Goal: Check status: Check status

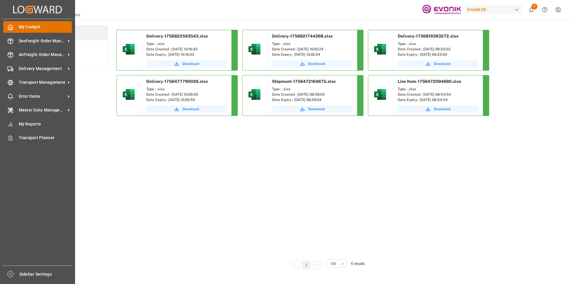
click at [16, 25] on div "My Cockpit My Cockpit" at bounding box center [37, 27] width 69 height 12
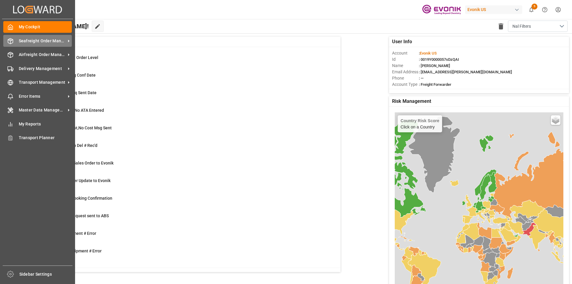
click at [47, 39] on span "Seafreight Order Management" at bounding box center [42, 41] width 47 height 6
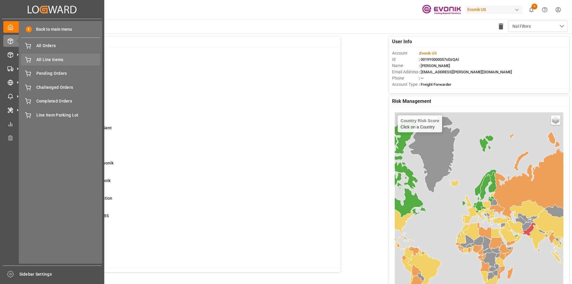
click at [49, 59] on span "All Line Items" at bounding box center [68, 60] width 64 height 6
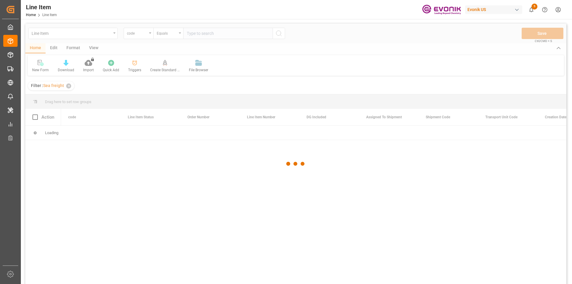
click at [135, 34] on div at bounding box center [295, 164] width 541 height 280
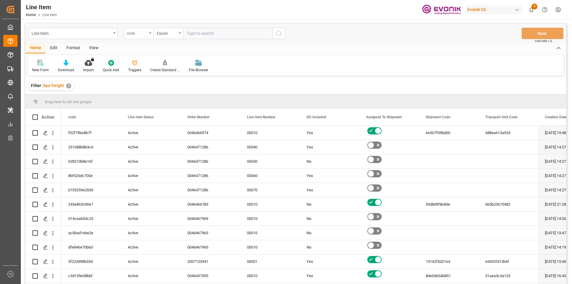
click at [147, 30] on div "code" at bounding box center [139, 33] width 30 height 11
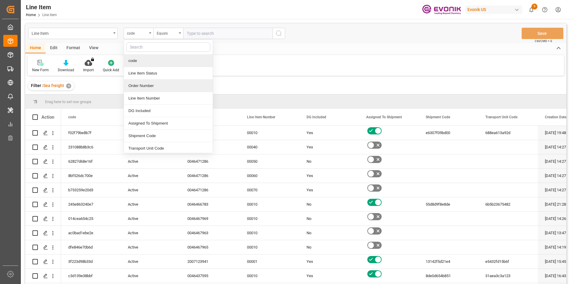
click at [147, 85] on div "Order Number" at bounding box center [168, 86] width 89 height 13
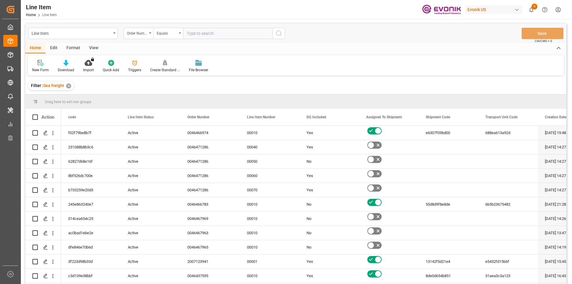
click at [200, 34] on input "text" at bounding box center [227, 33] width 89 height 11
paste input "4709864847"
type input "4709864847"
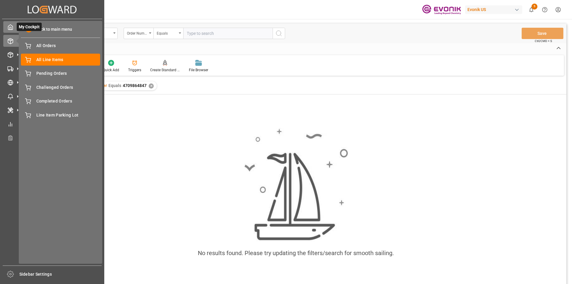
click at [13, 30] on icon at bounding box center [10, 27] width 4 height 5
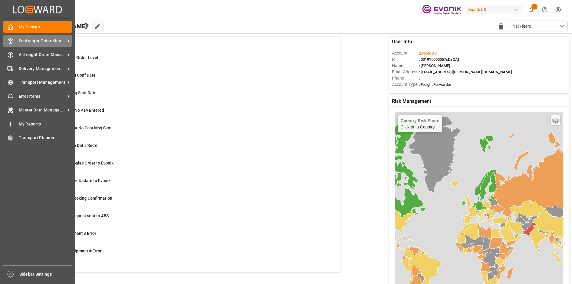
click at [34, 43] on span "Seafreight Order Management" at bounding box center [42, 41] width 47 height 6
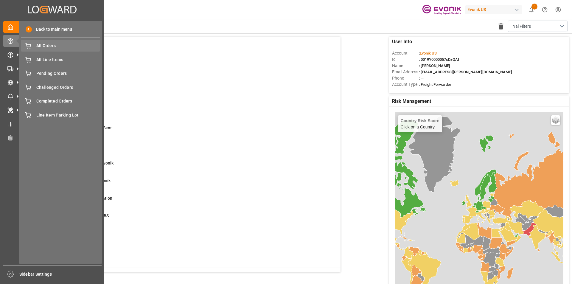
click at [66, 47] on span "All Orders" at bounding box center [68, 46] width 64 height 6
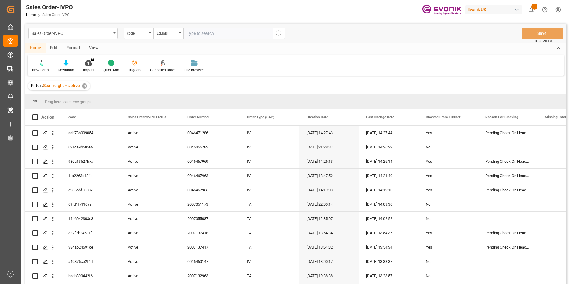
click at [148, 35] on div "code" at bounding box center [139, 33] width 30 height 11
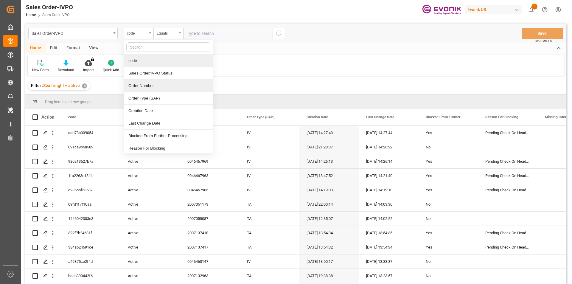
click at [161, 85] on div "Order Number" at bounding box center [168, 86] width 89 height 13
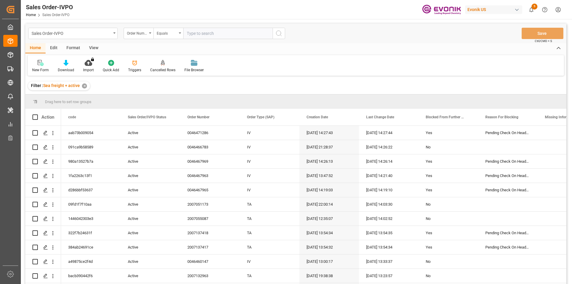
click at [212, 34] on input "text" at bounding box center [227, 33] width 89 height 11
paste input "4709864847"
type input "4709864847"
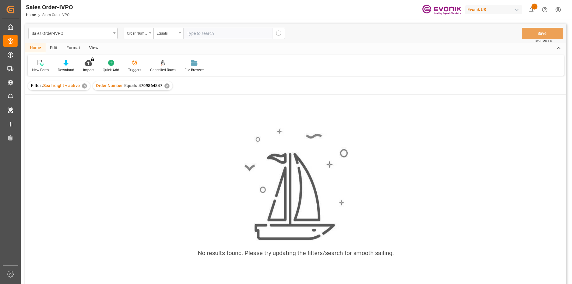
click at [92, 48] on div "View" at bounding box center [94, 48] width 18 height 10
click at [71, 63] on div at bounding box center [68, 63] width 30 height 6
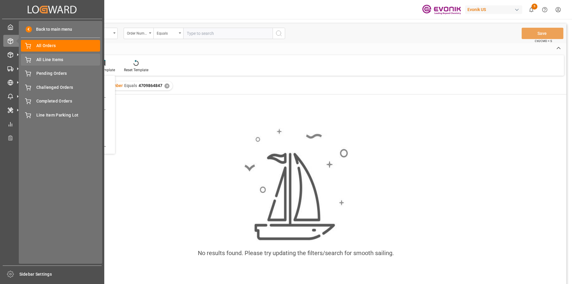
click at [56, 59] on span "All Line Items" at bounding box center [68, 60] width 64 height 6
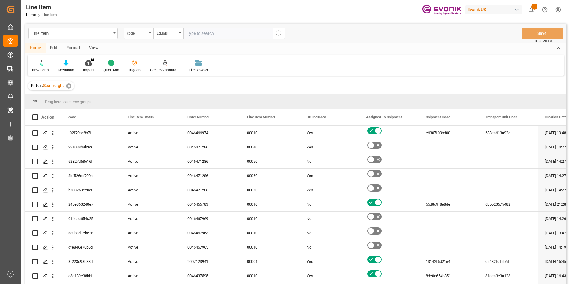
click at [147, 32] on div "code" at bounding box center [137, 32] width 20 height 7
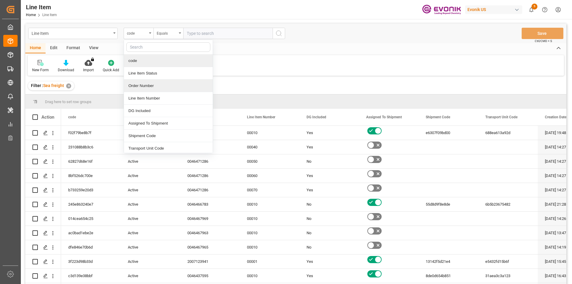
click at [152, 86] on div "Order Number" at bounding box center [168, 86] width 89 height 13
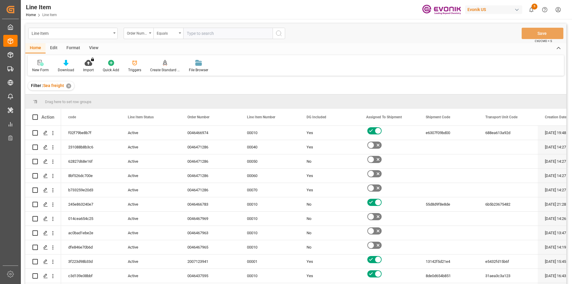
click at [211, 33] on input "text" at bounding box center [227, 33] width 89 height 11
paste input "4709864847"
type input "4709864847"
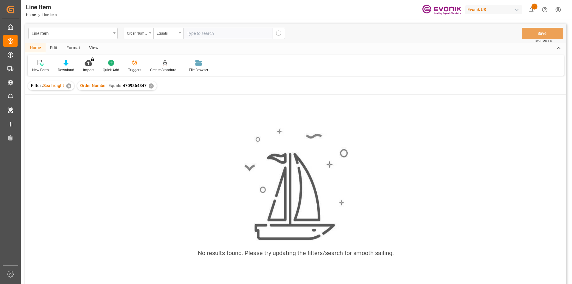
click at [202, 34] on input "text" at bounding box center [227, 33] width 89 height 11
type input "4709864847"
click at [150, 85] on div "✕" at bounding box center [151, 85] width 5 height 5
click at [90, 48] on div "View" at bounding box center [94, 48] width 18 height 10
drag, startPoint x: 59, startPoint y: 65, endPoint x: 66, endPoint y: 65, distance: 6.6
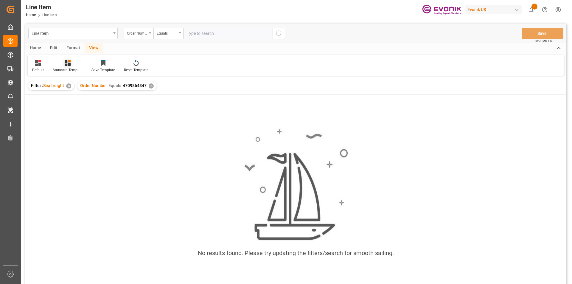
click at [60, 65] on div at bounding box center [68, 63] width 30 height 6
click at [80, 131] on div "AES View" at bounding box center [83, 133] width 52 height 6
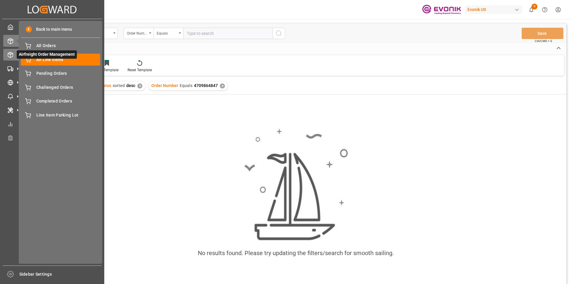
click at [32, 58] on span "Airfreight Order Management" at bounding box center [47, 54] width 60 height 8
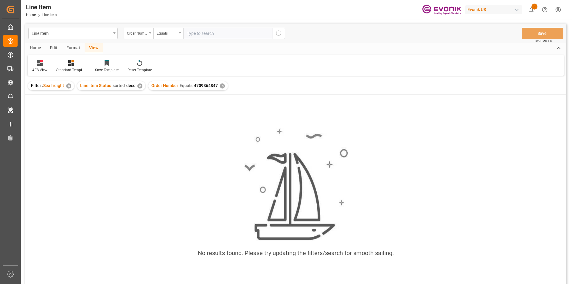
click at [201, 32] on input "text" at bounding box center [227, 33] width 89 height 11
paste input "4709864847"
type input "4709864847"
click at [220, 83] on div "Order Number Equals 4709864847 ✕" at bounding box center [188, 85] width 80 height 9
click at [218, 84] on div "Order Number Equals 4709864847 ✕" at bounding box center [188, 85] width 80 height 9
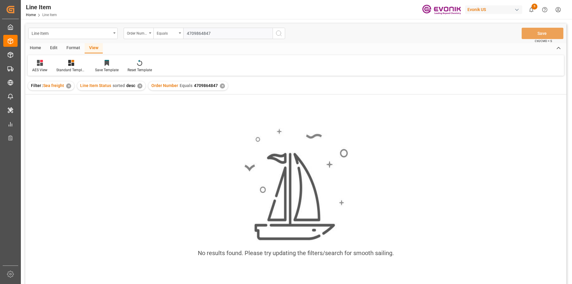
click at [222, 86] on div "✕" at bounding box center [222, 85] width 5 height 5
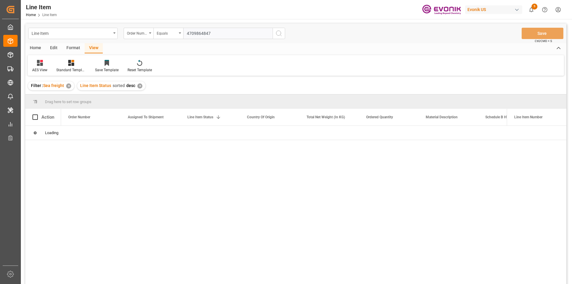
click at [141, 86] on div "Line Item Status sorted desc ✕" at bounding box center [111, 85] width 68 height 9
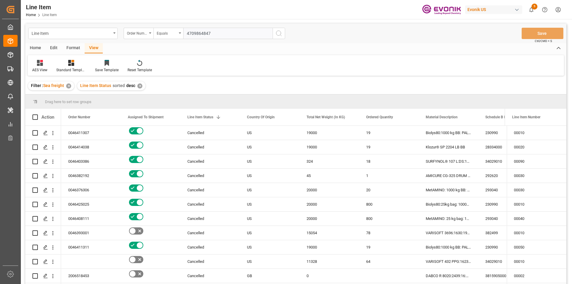
click at [91, 49] on div "View" at bounding box center [94, 48] width 18 height 10
click at [75, 64] on div at bounding box center [71, 63] width 30 height 6
click at [77, 133] on div "AES View" at bounding box center [87, 133] width 52 height 6
click at [70, 64] on icon at bounding box center [71, 63] width 6 height 6
click at [85, 129] on div "AES View" at bounding box center [87, 133] width 58 height 12
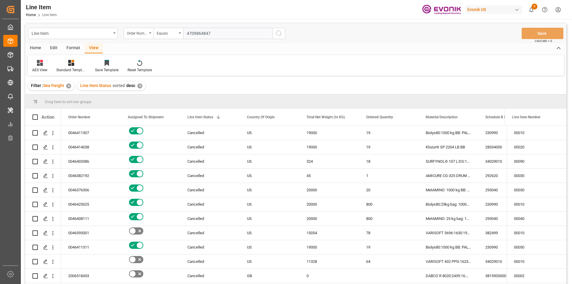
click at [278, 35] on icon "search button" at bounding box center [278, 33] width 7 height 7
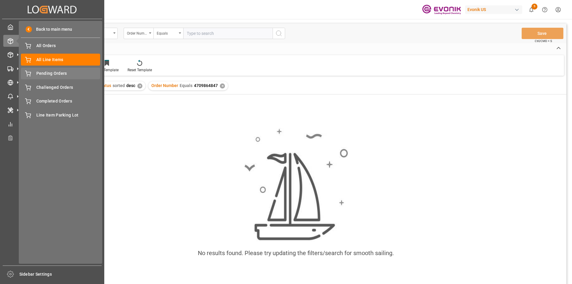
click at [57, 72] on span "Pending Orders" at bounding box center [68, 73] width 64 height 6
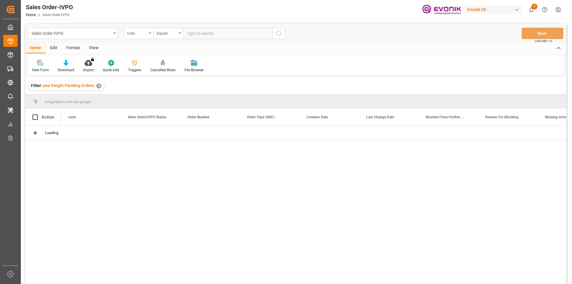
click at [142, 35] on div "code" at bounding box center [137, 32] width 20 height 7
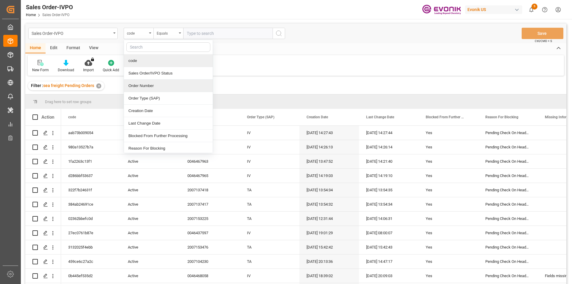
click at [152, 83] on div "Order Number" at bounding box center [168, 86] width 89 height 13
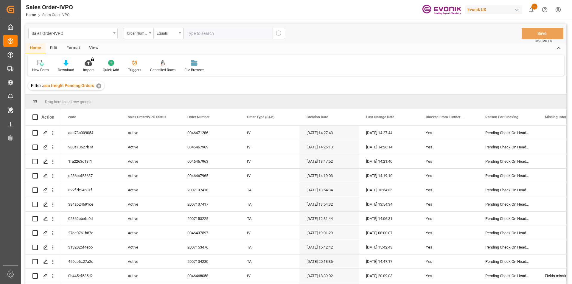
click at [208, 35] on input "text" at bounding box center [227, 33] width 89 height 11
paste input "4709864847"
type input "4709864847"
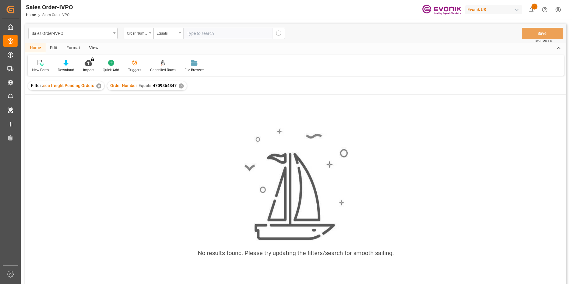
click at [90, 46] on div "View" at bounding box center [94, 48] width 18 height 10
click at [63, 67] on div "Standard Templates" at bounding box center [67, 66] width 39 height 13
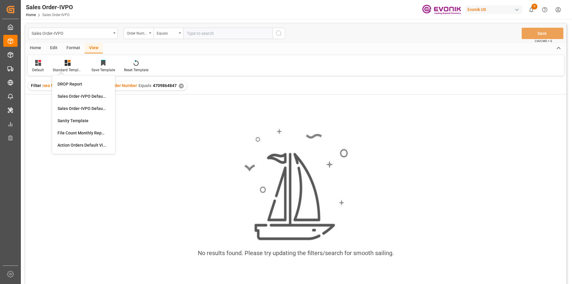
drag, startPoint x: 174, startPoint y: 137, endPoint x: 172, endPoint y: 98, distance: 38.8
click at [175, 137] on div "No results found. Please try updating the filters/search for smooth sailing." at bounding box center [295, 195] width 541 height 145
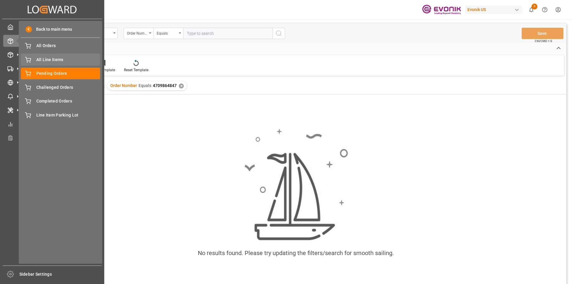
click at [50, 57] on span "All Line Items" at bounding box center [68, 60] width 64 height 6
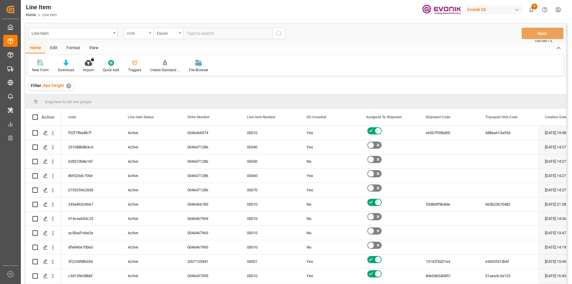
click at [145, 34] on div "code" at bounding box center [137, 32] width 20 height 7
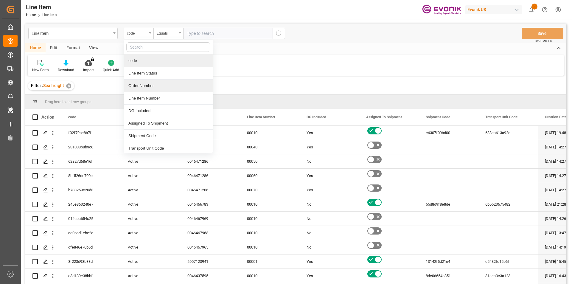
click at [141, 83] on div "Order Number" at bounding box center [168, 86] width 89 height 13
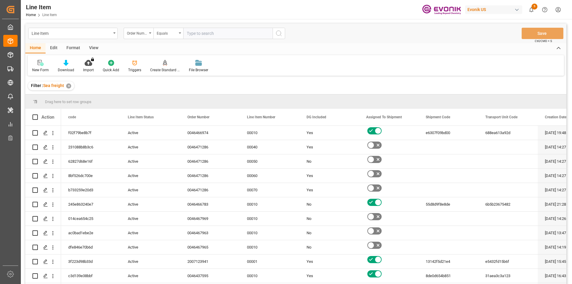
click at [201, 34] on input "text" at bounding box center [227, 33] width 89 height 11
paste input "4709864847"
type input "4709864847"
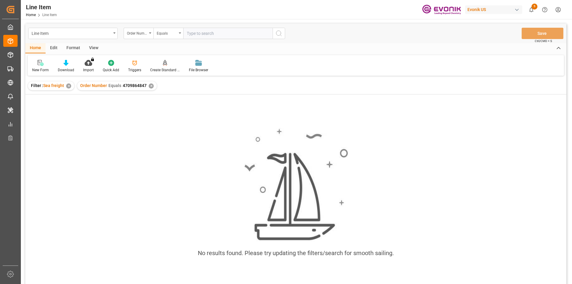
click at [89, 47] on div "View" at bounding box center [94, 48] width 18 height 10
click at [65, 66] on icon at bounding box center [68, 63] width 6 height 6
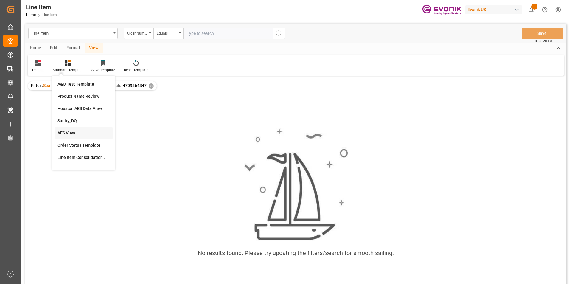
click at [69, 135] on div "AES View" at bounding box center [83, 133] width 52 height 6
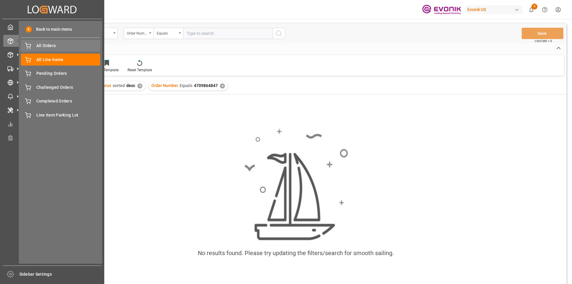
click at [56, 45] on span "All Orders" at bounding box center [68, 46] width 64 height 6
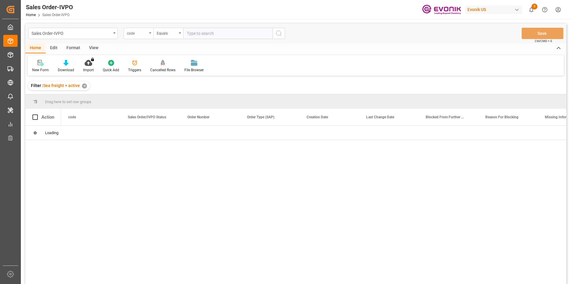
click at [146, 32] on div "code" at bounding box center [137, 32] width 20 height 7
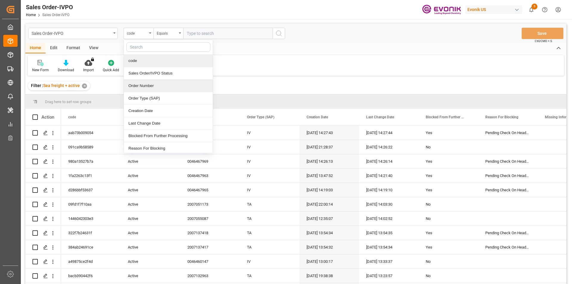
click at [150, 89] on div "Order Number" at bounding box center [168, 86] width 89 height 13
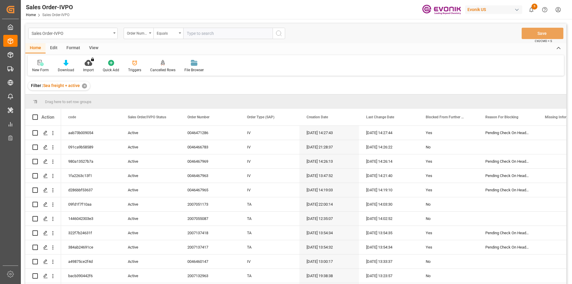
click at [199, 34] on input "text" at bounding box center [227, 33] width 89 height 11
paste input "4709864847"
type input "4709864847"
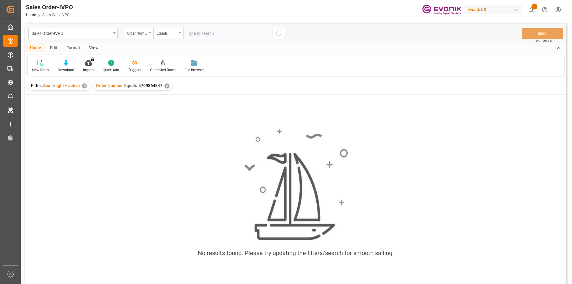
click at [85, 48] on div "View" at bounding box center [94, 48] width 18 height 10
click at [69, 63] on icon at bounding box center [68, 63] width 6 height 6
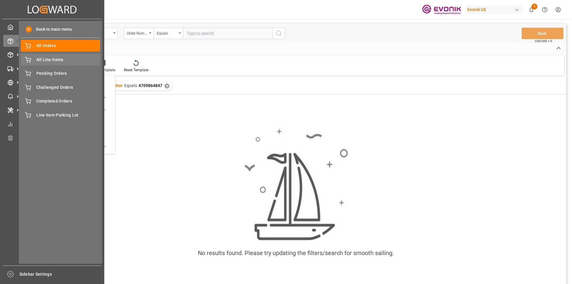
click at [52, 59] on span "All Line Items" at bounding box center [68, 60] width 64 height 6
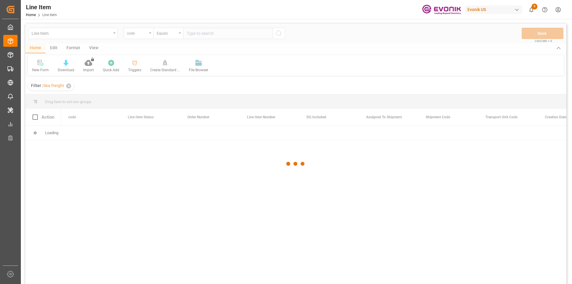
click at [141, 33] on div at bounding box center [295, 164] width 541 height 280
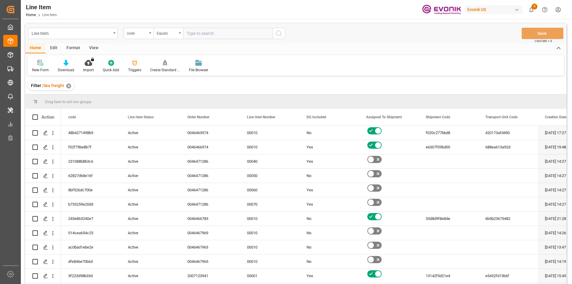
click at [141, 33] on div "code" at bounding box center [137, 32] width 20 height 7
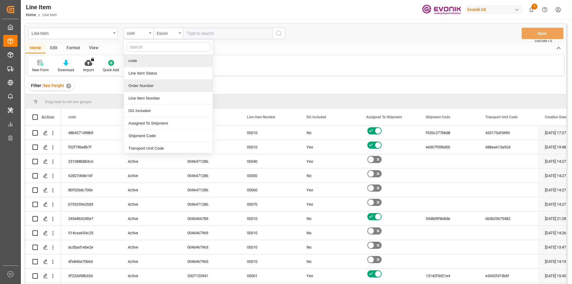
click at [154, 83] on div "Order Number" at bounding box center [168, 86] width 89 height 13
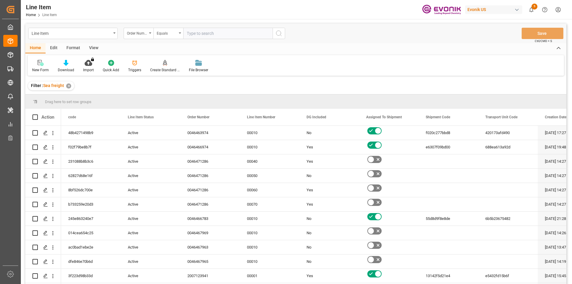
click at [204, 36] on input "text" at bounding box center [227, 33] width 89 height 11
paste input "4709864847"
type input "4709864847"
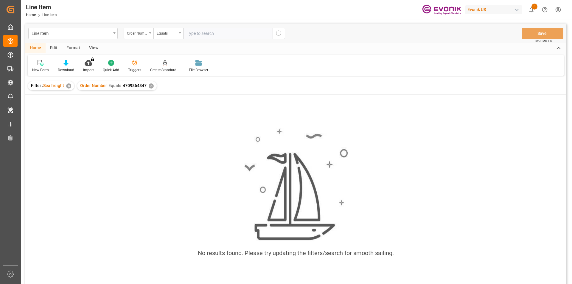
click at [87, 49] on div "View" at bounding box center [94, 48] width 18 height 10
click at [67, 66] on icon at bounding box center [68, 63] width 6 height 6
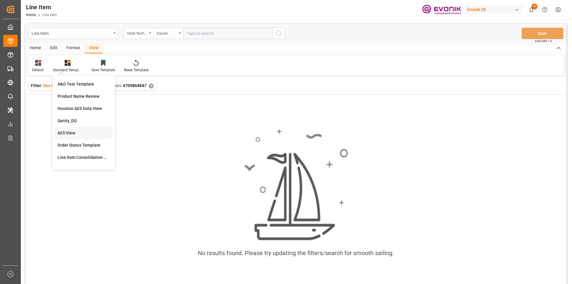
click at [84, 131] on div "AES View" at bounding box center [83, 133] width 52 height 6
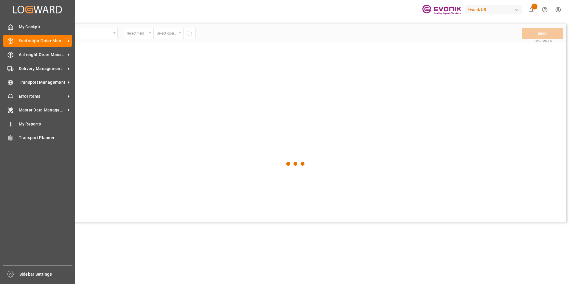
click at [13, 28] on icon at bounding box center [10, 27] width 4 height 5
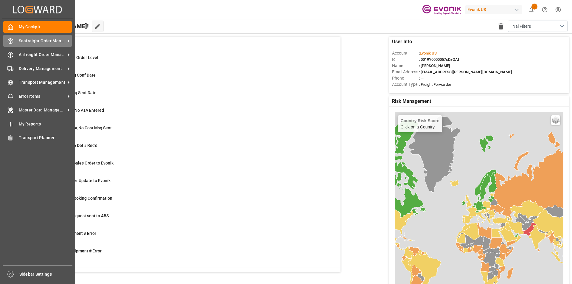
click at [19, 43] on span "Seafreight Order Management" at bounding box center [42, 41] width 47 height 6
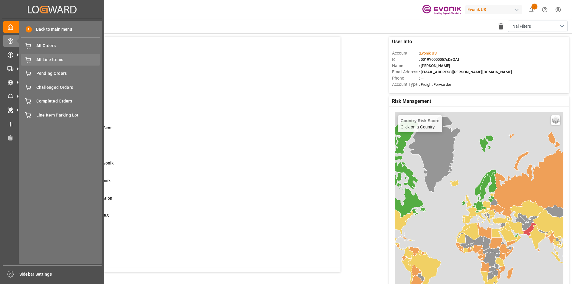
click at [59, 59] on span "All Line Items" at bounding box center [68, 60] width 64 height 6
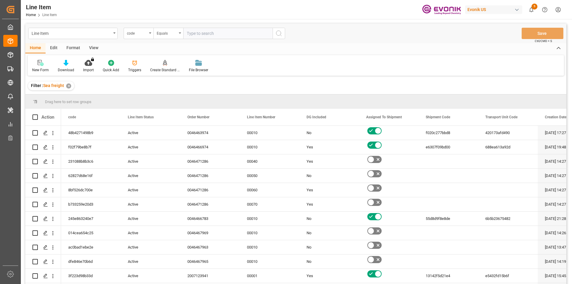
click at [132, 35] on div "code" at bounding box center [137, 32] width 20 height 7
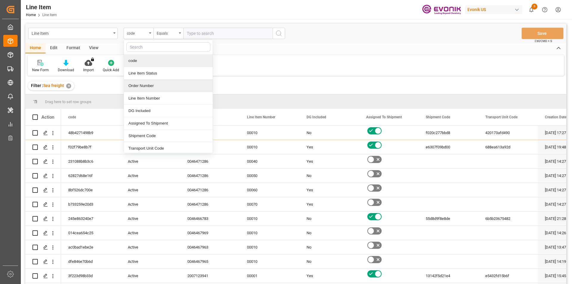
click at [150, 83] on div "Order Number" at bounding box center [168, 86] width 89 height 13
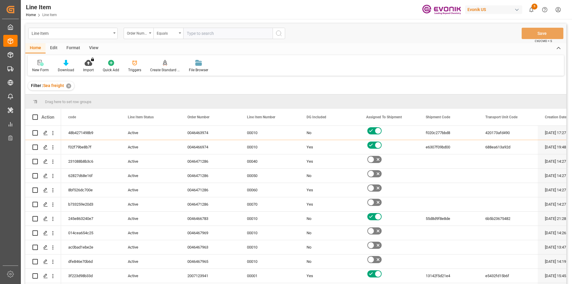
click at [197, 34] on input "text" at bounding box center [227, 33] width 89 height 11
paste input "4709864847"
type input "4709864847"
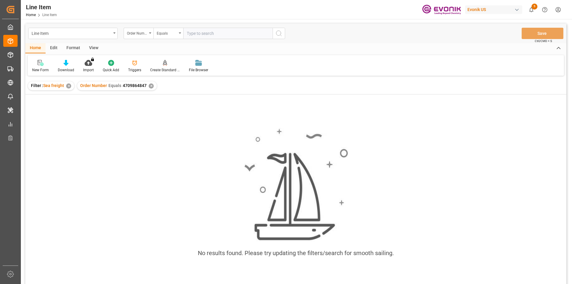
click at [93, 47] on div "View" at bounding box center [94, 48] width 18 height 10
click at [67, 66] on icon at bounding box center [68, 63] width 6 height 6
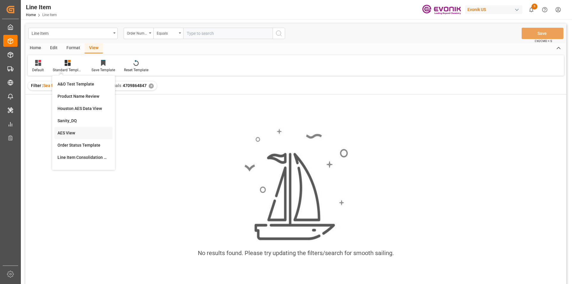
click at [67, 130] on div "AES View" at bounding box center [84, 133] width 58 height 12
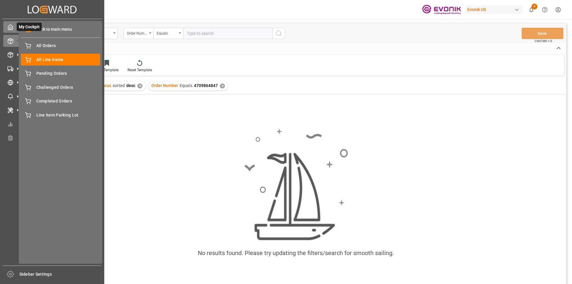
click at [14, 27] on div "My Cockpit My Cockpit" at bounding box center [52, 27] width 98 height 12
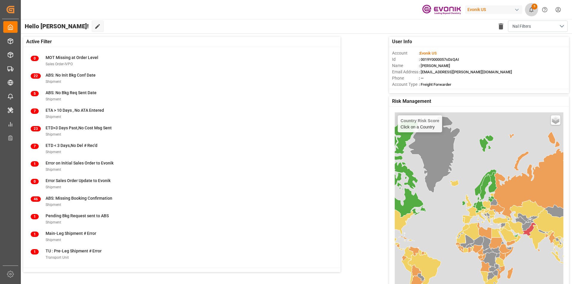
click at [530, 10] on icon "show 5 new notifications" at bounding box center [531, 9] width 4 height 5
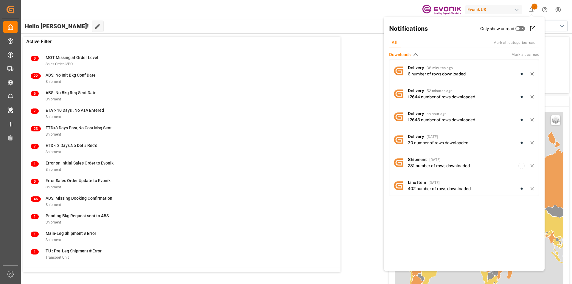
click at [522, 29] on icon at bounding box center [523, 29] width 2 height 2
click at [0, 0] on input "checkbox" at bounding box center [0, 0] width 0 height 0
click at [550, 57] on div "Id : 0019Y0000057sDzQAI" at bounding box center [479, 59] width 174 height 6
